Goal: Information Seeking & Learning: Learn about a topic

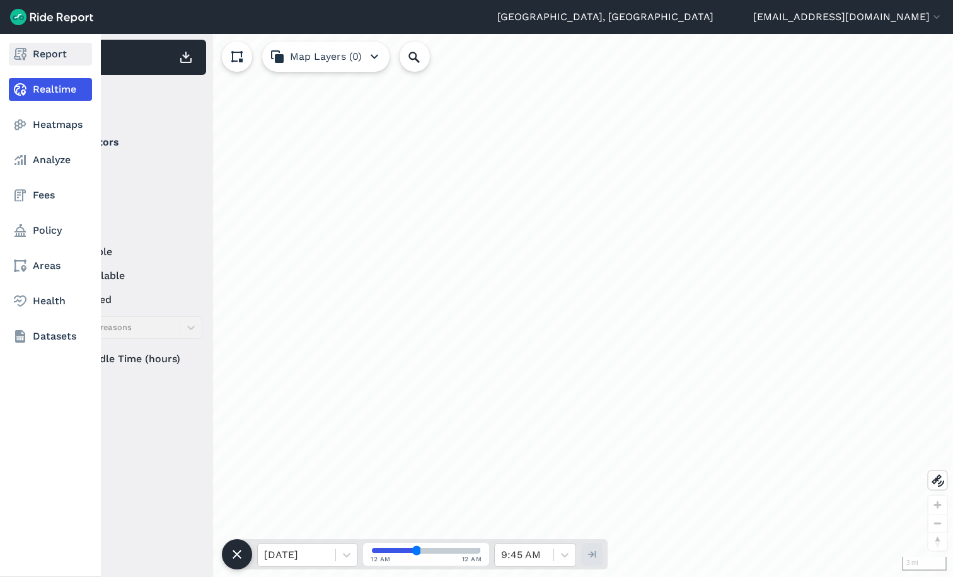
click at [42, 52] on link "Report" at bounding box center [50, 54] width 83 height 23
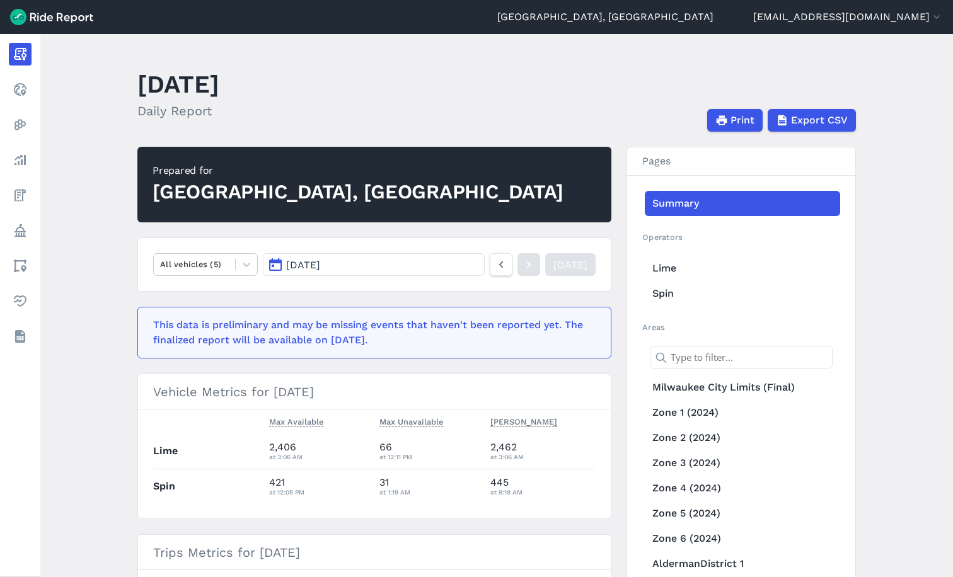
scroll to position [189, 0]
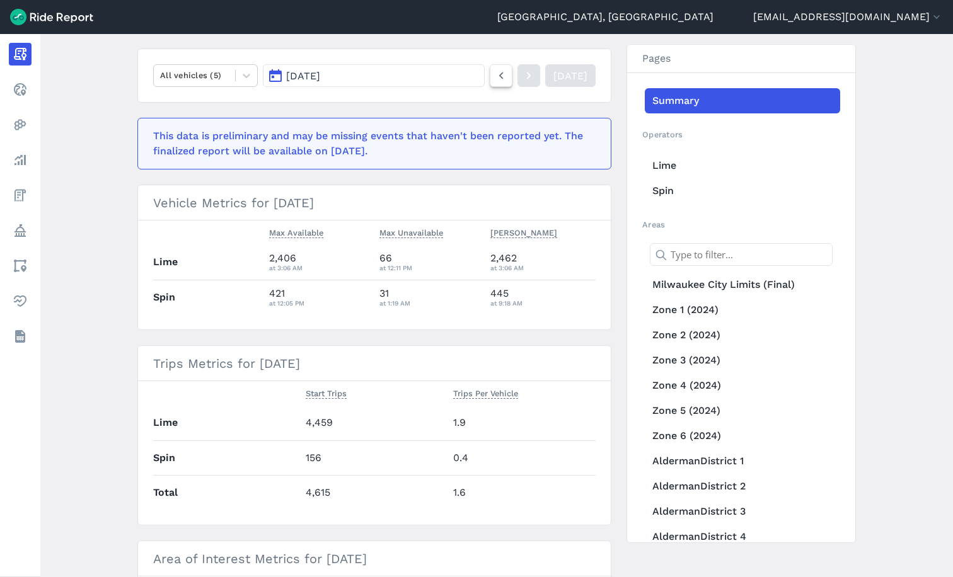
click at [494, 78] on icon at bounding box center [501, 75] width 14 height 15
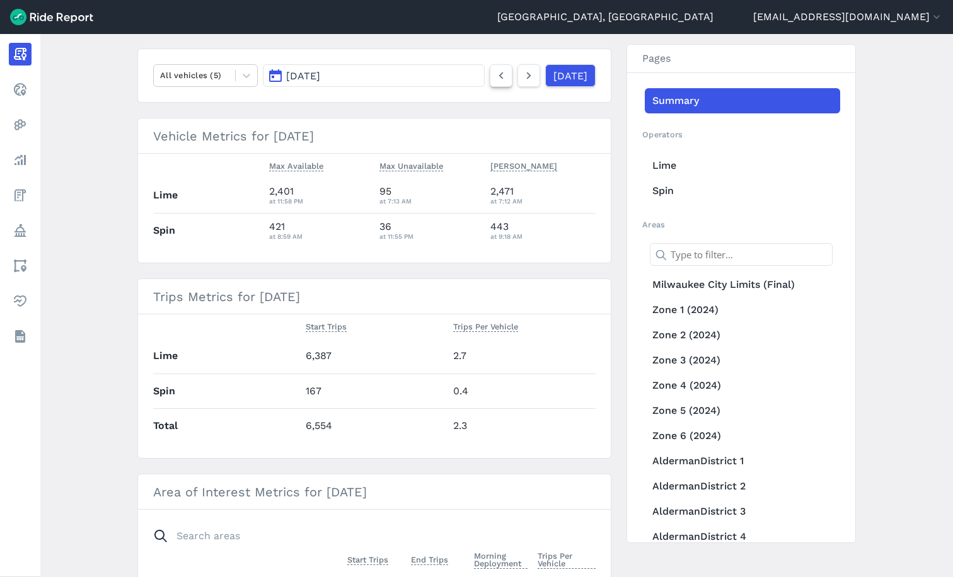
click at [494, 78] on icon at bounding box center [501, 75] width 14 height 15
click at [556, 74] on link "[DATE]" at bounding box center [569, 75] width 50 height 23
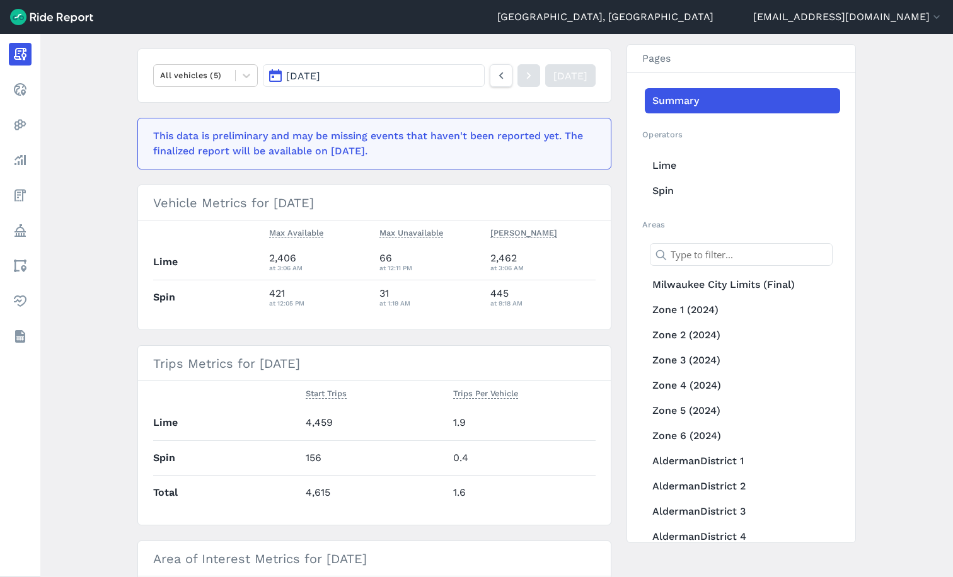
scroll to position [126, 0]
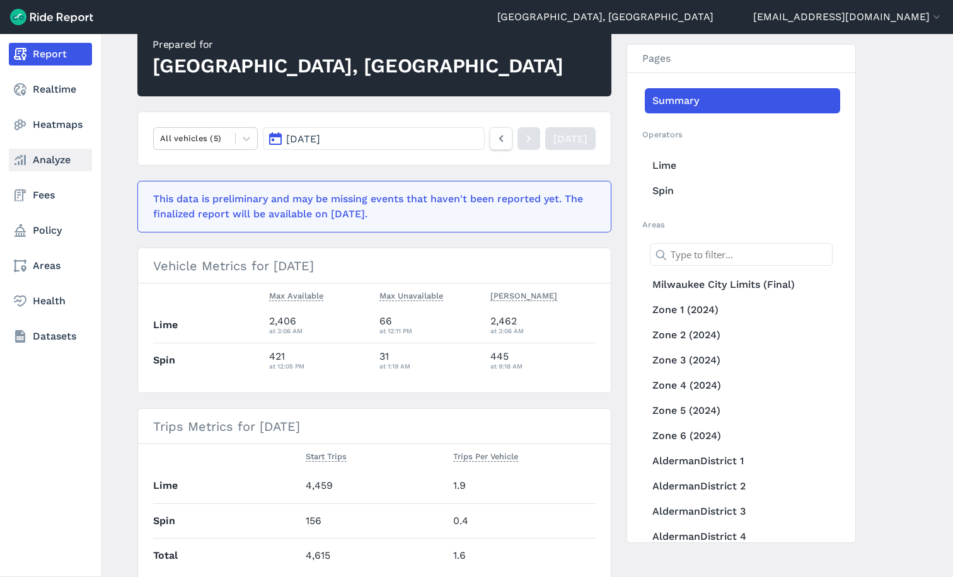
drag, startPoint x: 42, startPoint y: 154, endPoint x: 72, endPoint y: 164, distance: 32.7
click at [42, 153] on link "Analyze" at bounding box center [50, 160] width 83 height 23
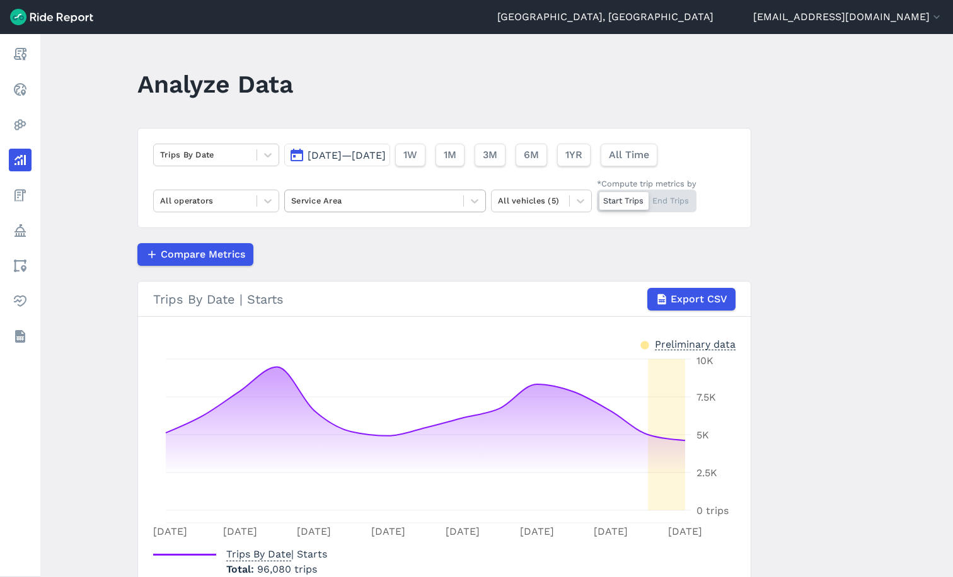
click at [331, 202] on div at bounding box center [374, 200] width 166 height 14
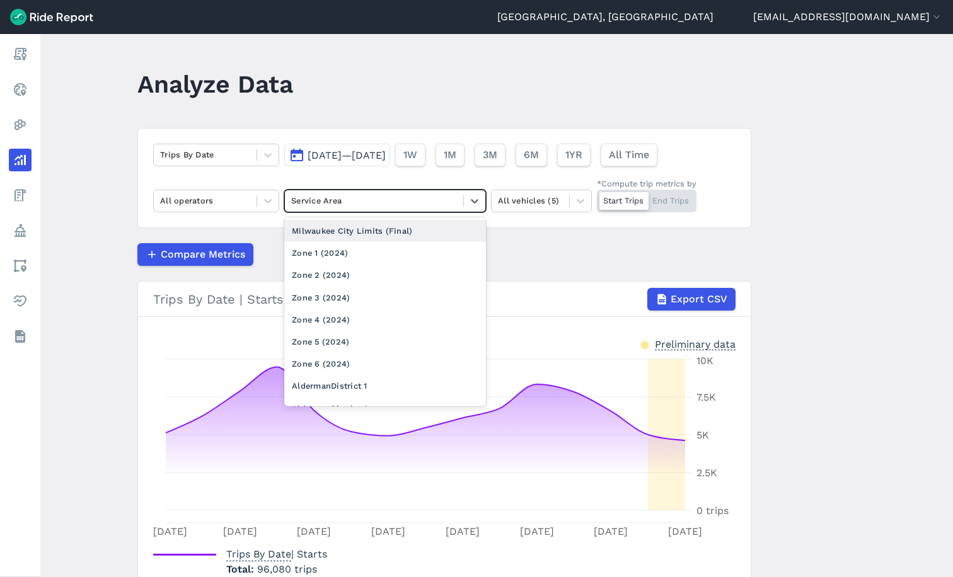
click at [328, 233] on div "Milwaukee City Limits (Final)" at bounding box center [385, 231] width 202 height 22
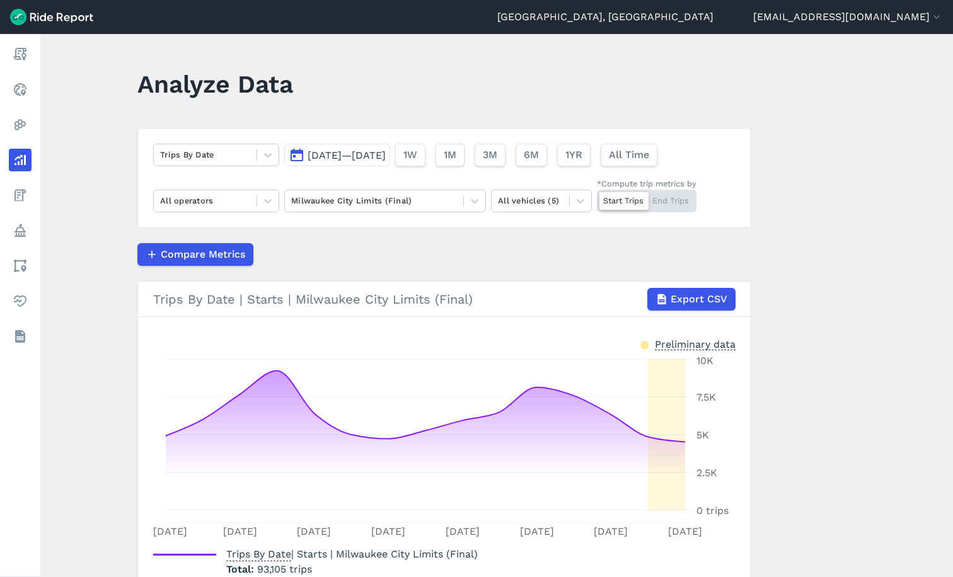
drag, startPoint x: 381, startPoint y: 147, endPoint x: 385, endPoint y: 140, distance: 8.8
click at [385, 140] on div "[DATE]—[DATE] 1W 1M 3M 6M 1YR All Time" at bounding box center [473, 153] width 378 height 28
click at [379, 155] on span "[DATE]—[DATE]" at bounding box center [347, 155] width 78 height 12
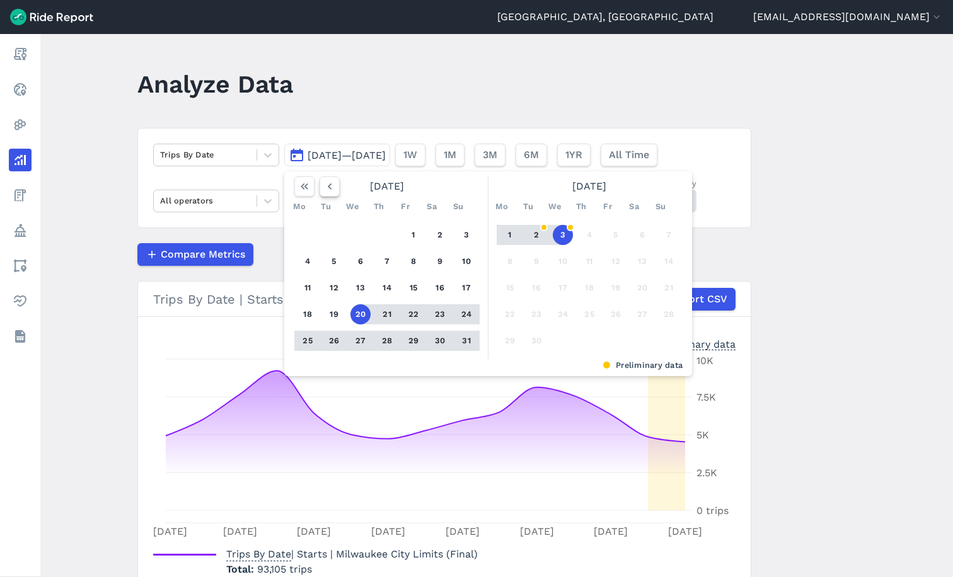
click at [328, 190] on icon "button" at bounding box center [329, 186] width 13 height 13
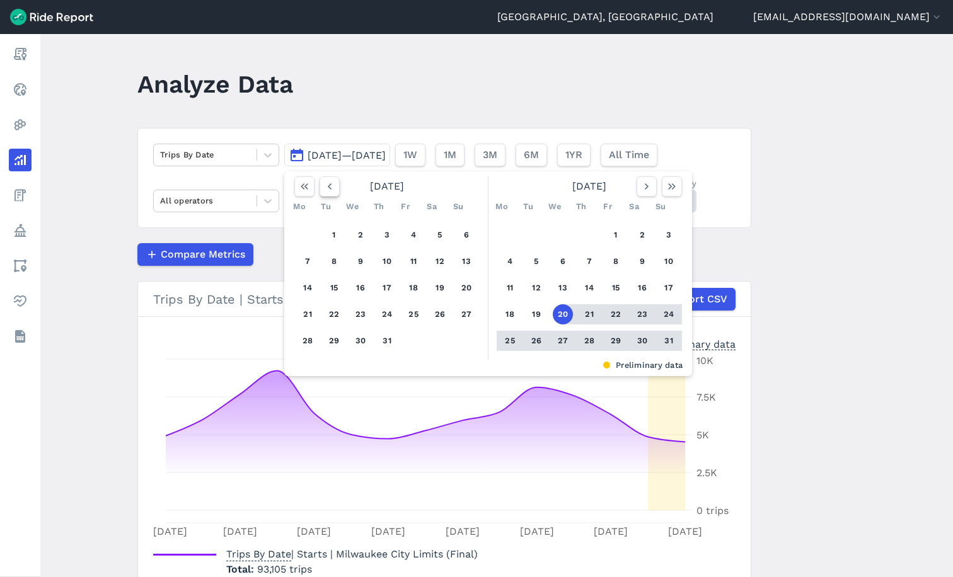
click at [328, 190] on icon "button" at bounding box center [329, 186] width 13 height 13
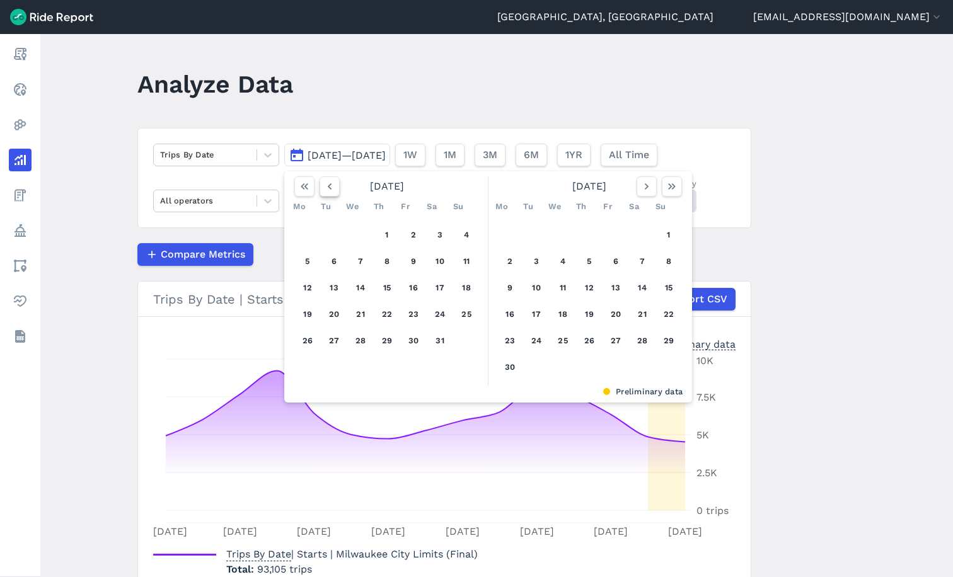
click at [328, 190] on icon "button" at bounding box center [329, 186] width 13 height 13
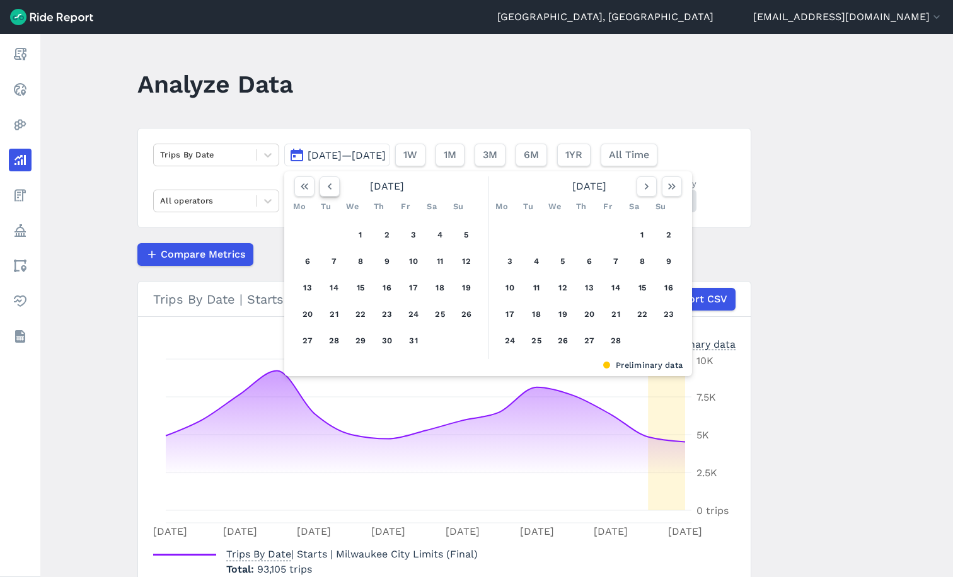
click at [328, 190] on icon "button" at bounding box center [329, 186] width 13 height 13
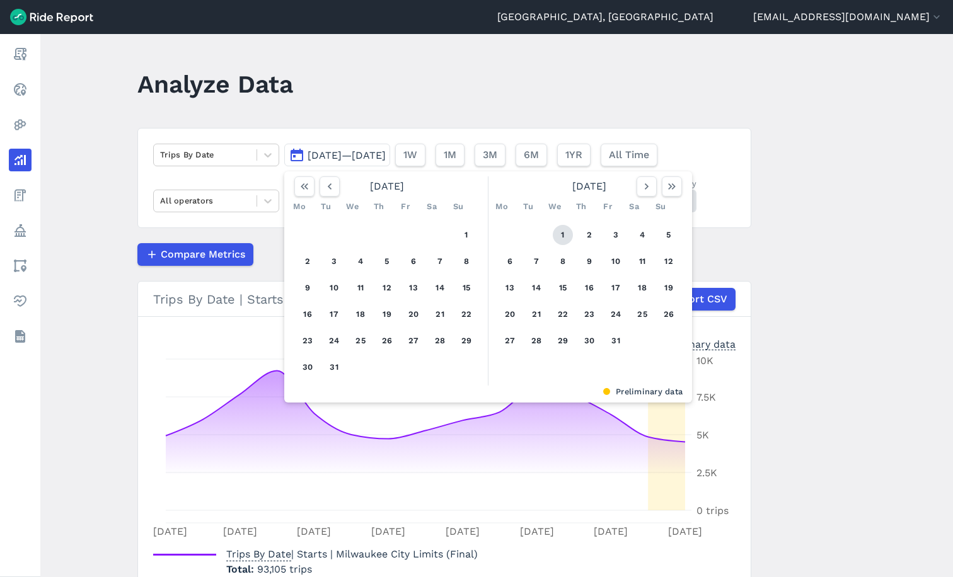
click at [565, 229] on button "1" at bounding box center [563, 235] width 20 height 20
click at [662, 187] on button "button" at bounding box center [672, 186] width 20 height 20
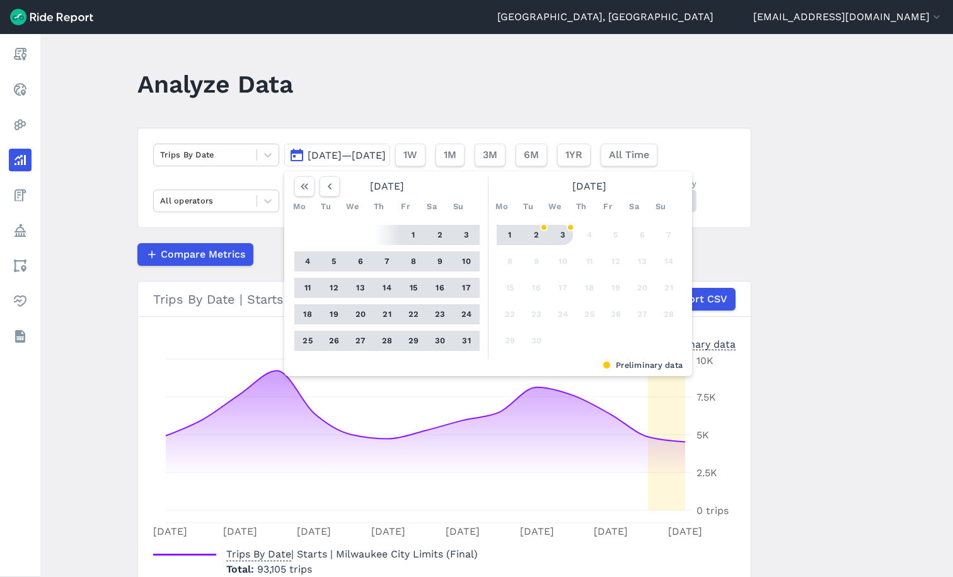
click at [561, 234] on button "3" at bounding box center [563, 235] width 20 height 20
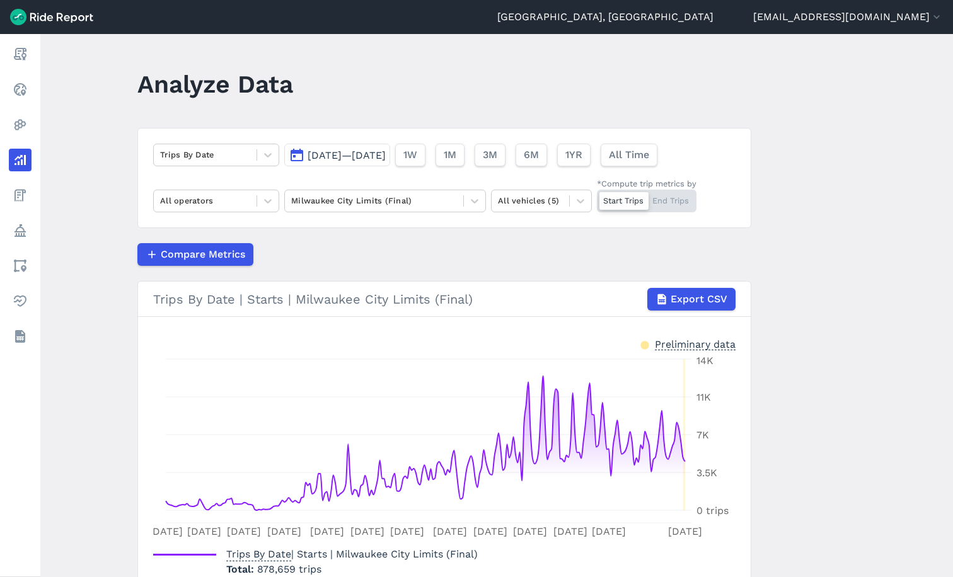
scroll to position [63, 0]
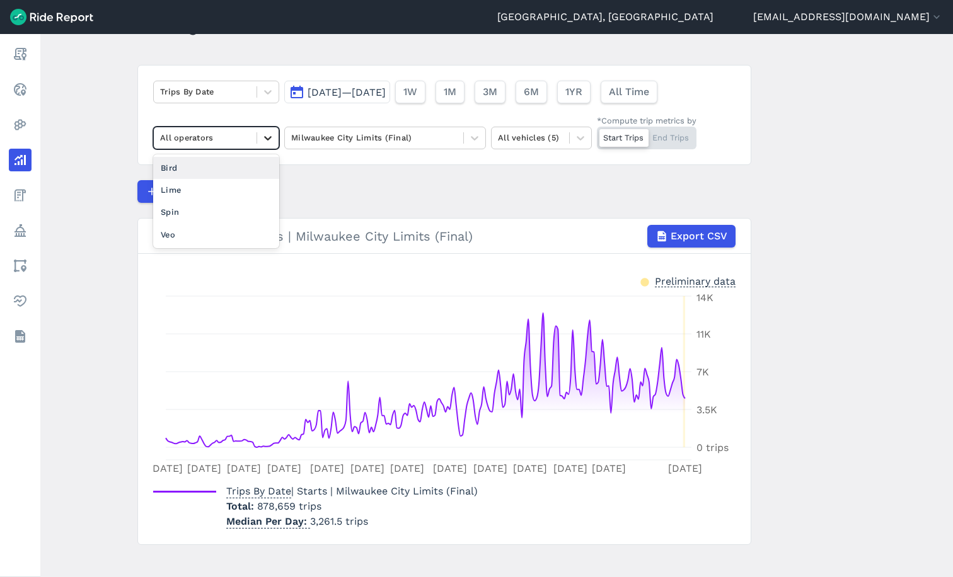
click at [267, 134] on icon at bounding box center [268, 138] width 13 height 13
click at [193, 187] on div "Lime" at bounding box center [216, 190] width 126 height 22
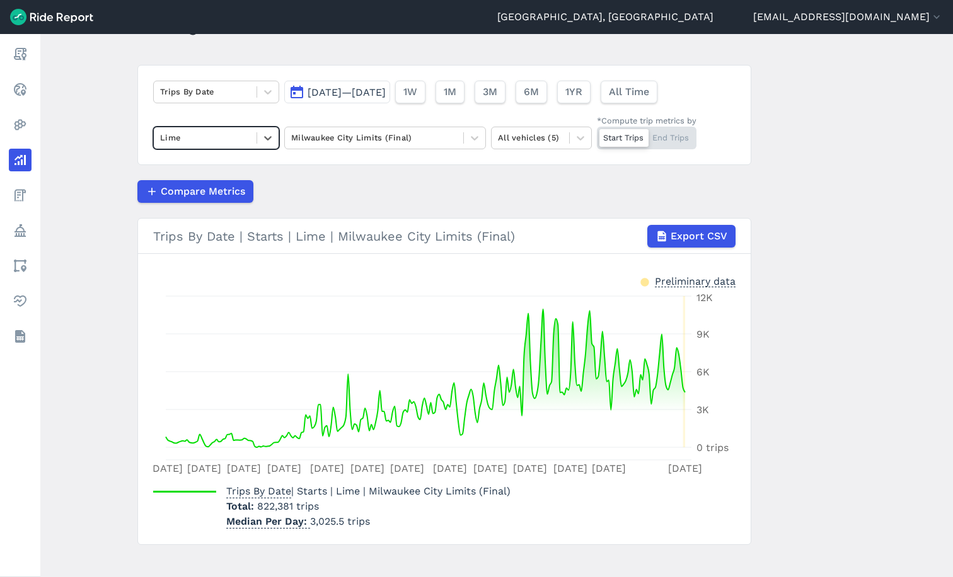
click at [400, 218] on section "Trips By Date | Starts | Lime | Milwaukee City Limits (Final) Export CSV Prelim…" at bounding box center [444, 381] width 614 height 327
click at [360, 91] on span "[DATE]—[DATE]" at bounding box center [347, 92] width 78 height 12
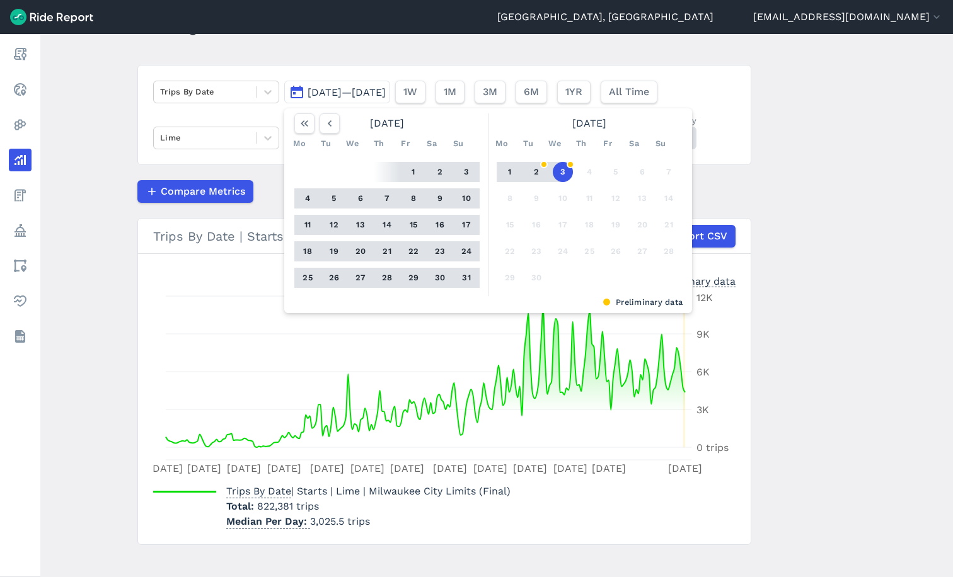
click at [410, 170] on button "1" at bounding box center [413, 172] width 20 height 20
click at [469, 278] on button "31" at bounding box center [466, 278] width 20 height 20
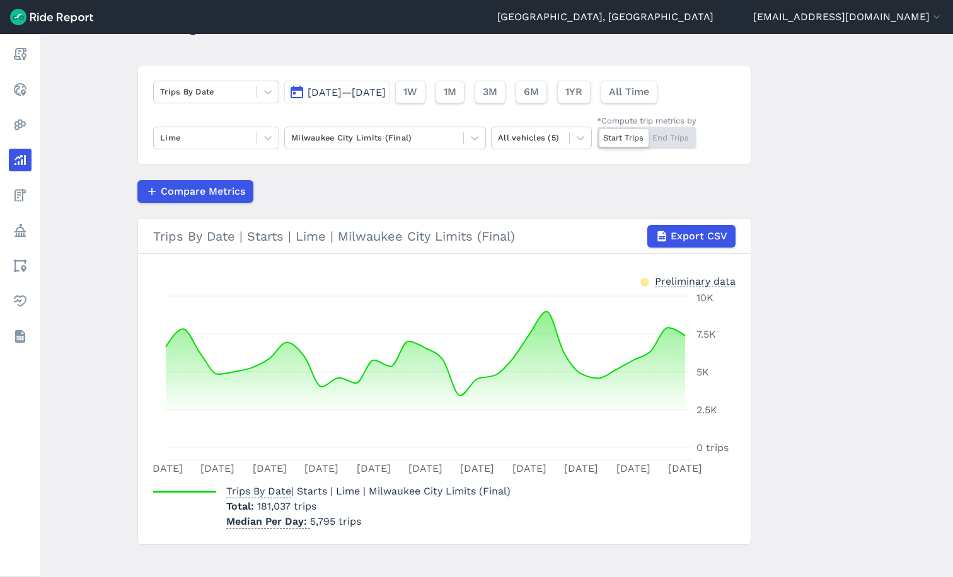
click at [783, 263] on main "Analyze Data Trips By Date [DATE]—[DATE] 1W 1M 3M 6M 1YR All Time Lime Milwauke…" at bounding box center [496, 305] width 912 height 543
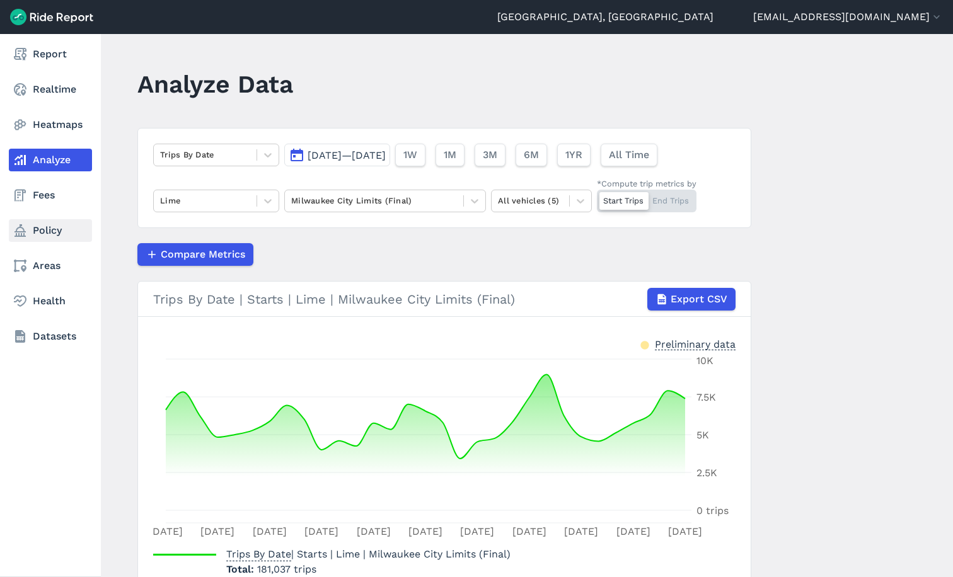
click at [47, 230] on link "Policy" at bounding box center [50, 230] width 83 height 23
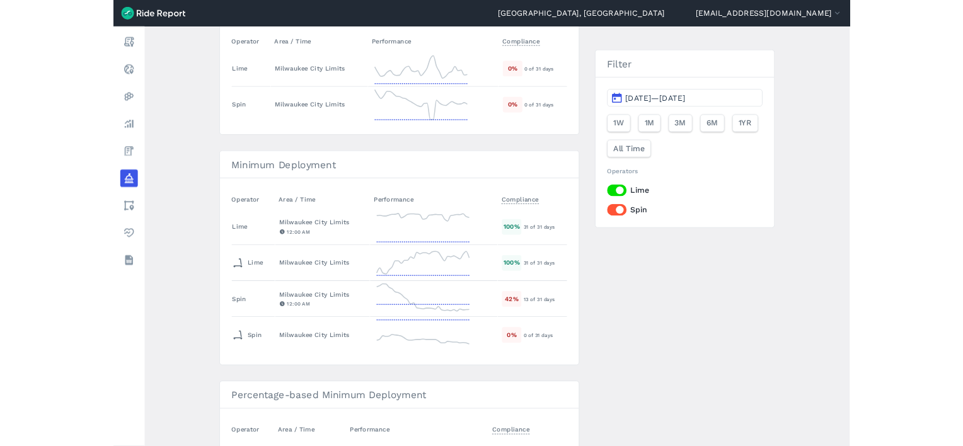
scroll to position [189, 0]
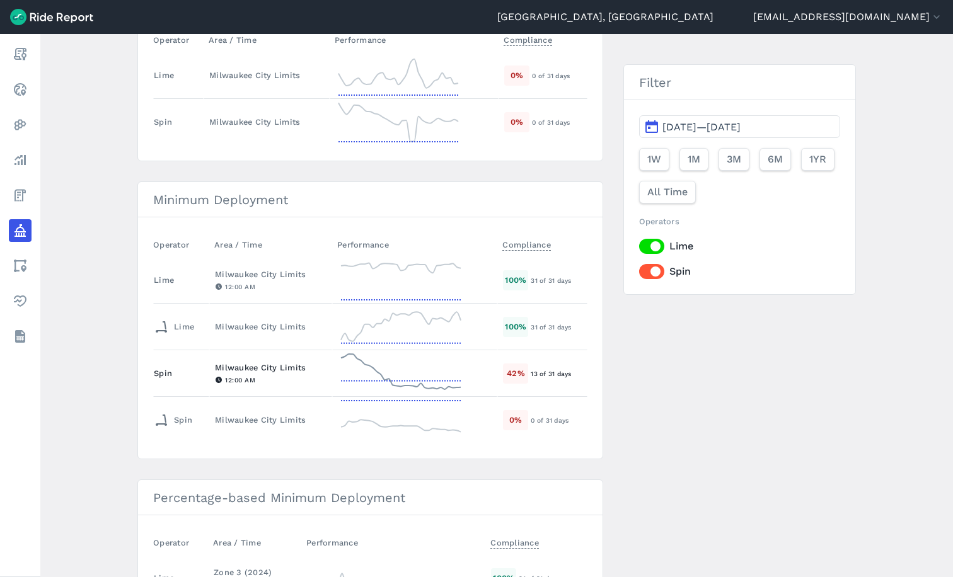
click at [234, 364] on div "Milwaukee City Limits" at bounding box center [271, 368] width 112 height 12
